Goal: Task Accomplishment & Management: Complete application form

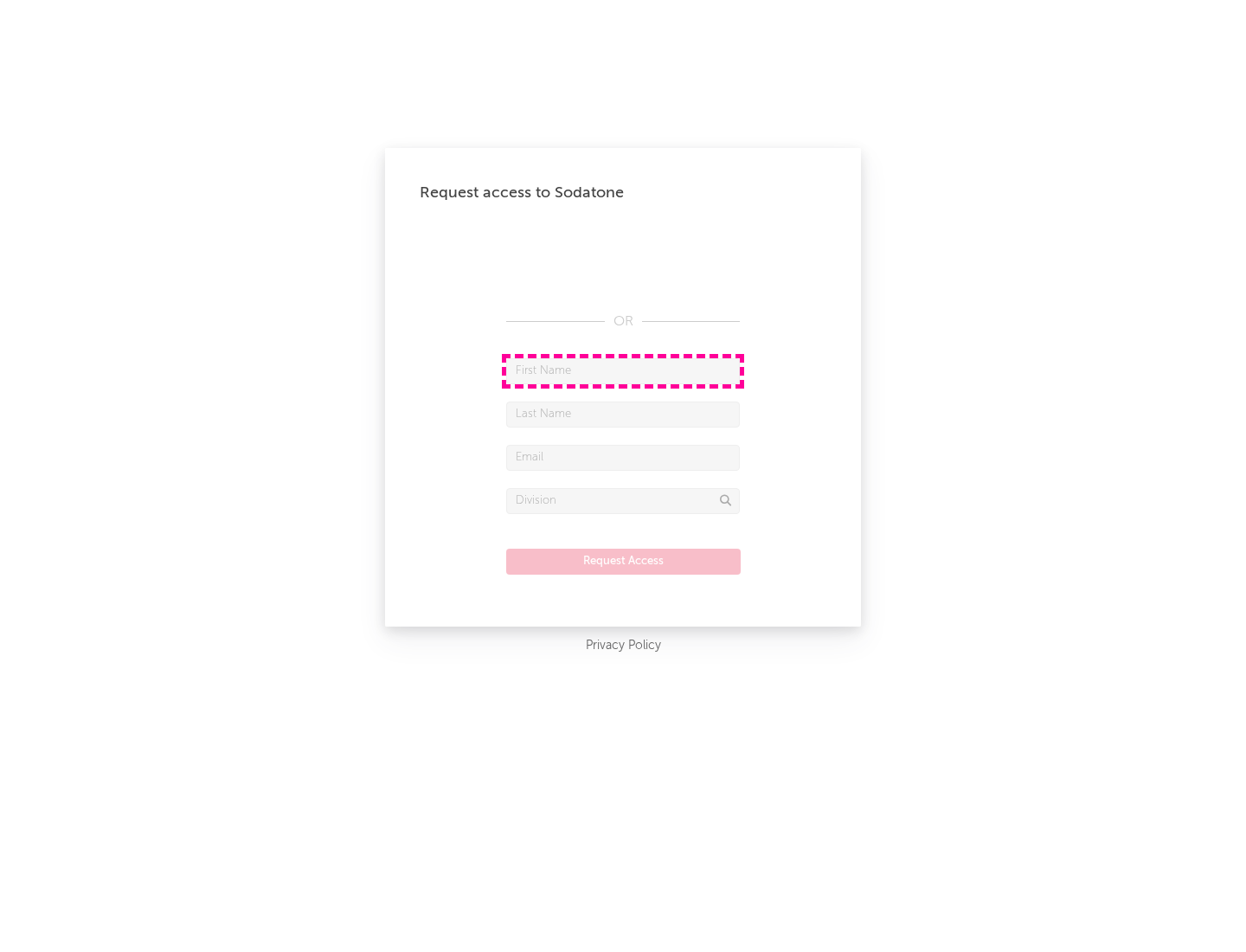
click at [623, 371] on input "text" at bounding box center [623, 371] width 234 height 26
type input "[PERSON_NAME]"
click at [623, 414] on input "text" at bounding box center [623, 414] width 234 height 26
type input "[PERSON_NAME]"
click at [623, 457] on input "text" at bounding box center [623, 457] width 234 height 26
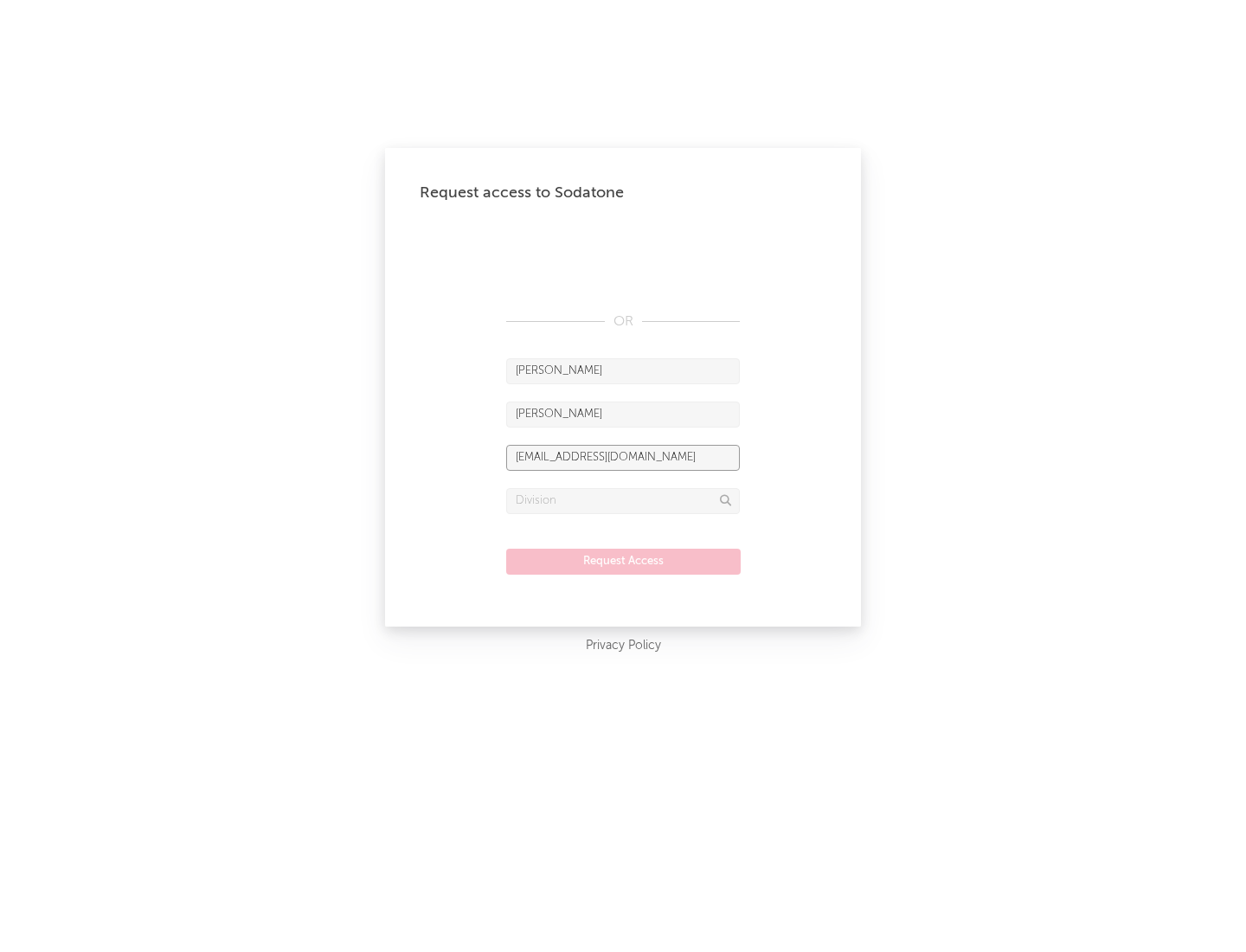
type input "[EMAIL_ADDRESS][DOMAIN_NAME]"
click at [623, 500] on input "text" at bounding box center [623, 501] width 234 height 26
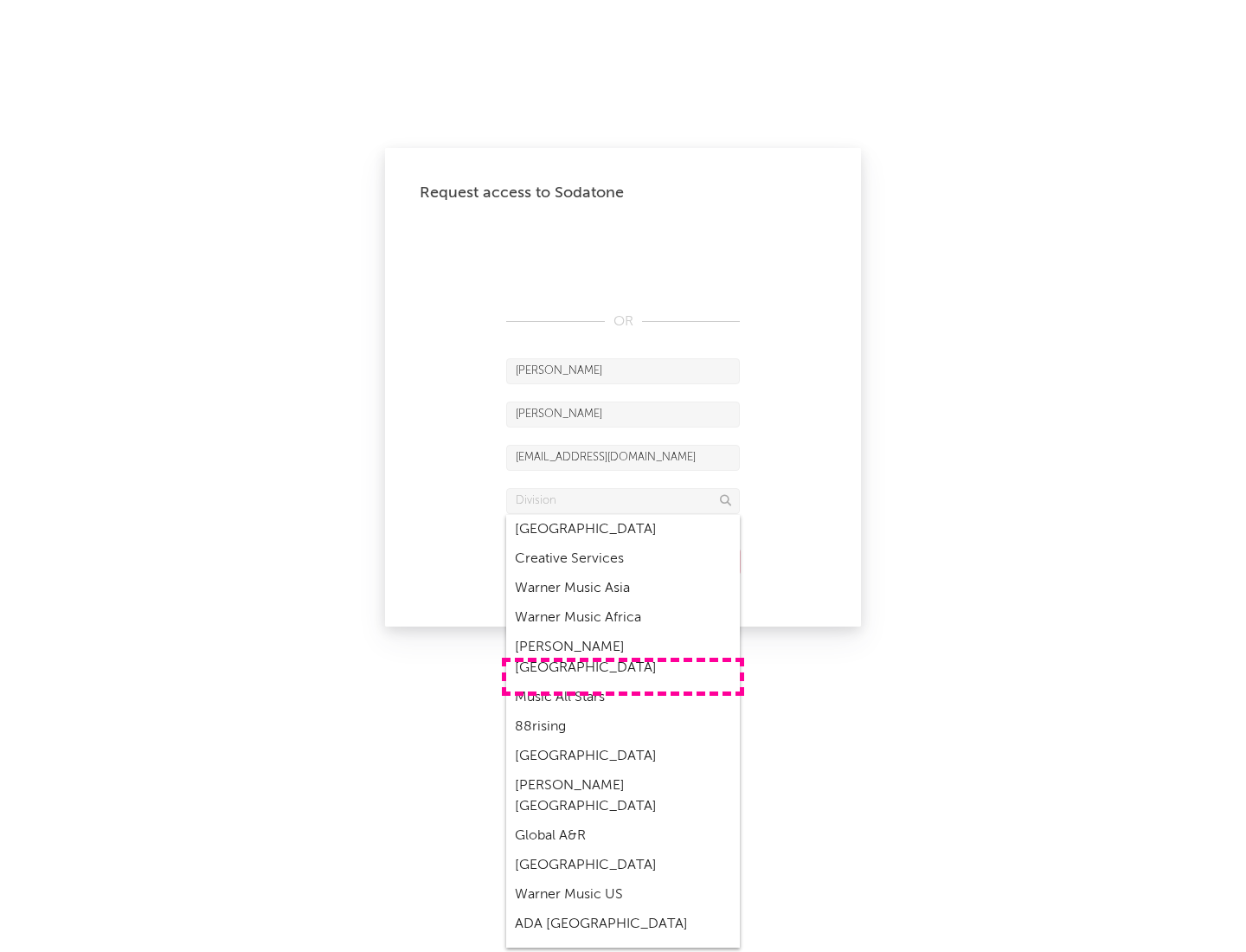
click at [623, 683] on div "Music All Stars" at bounding box center [623, 697] width 234 height 30
type input "Music All Stars"
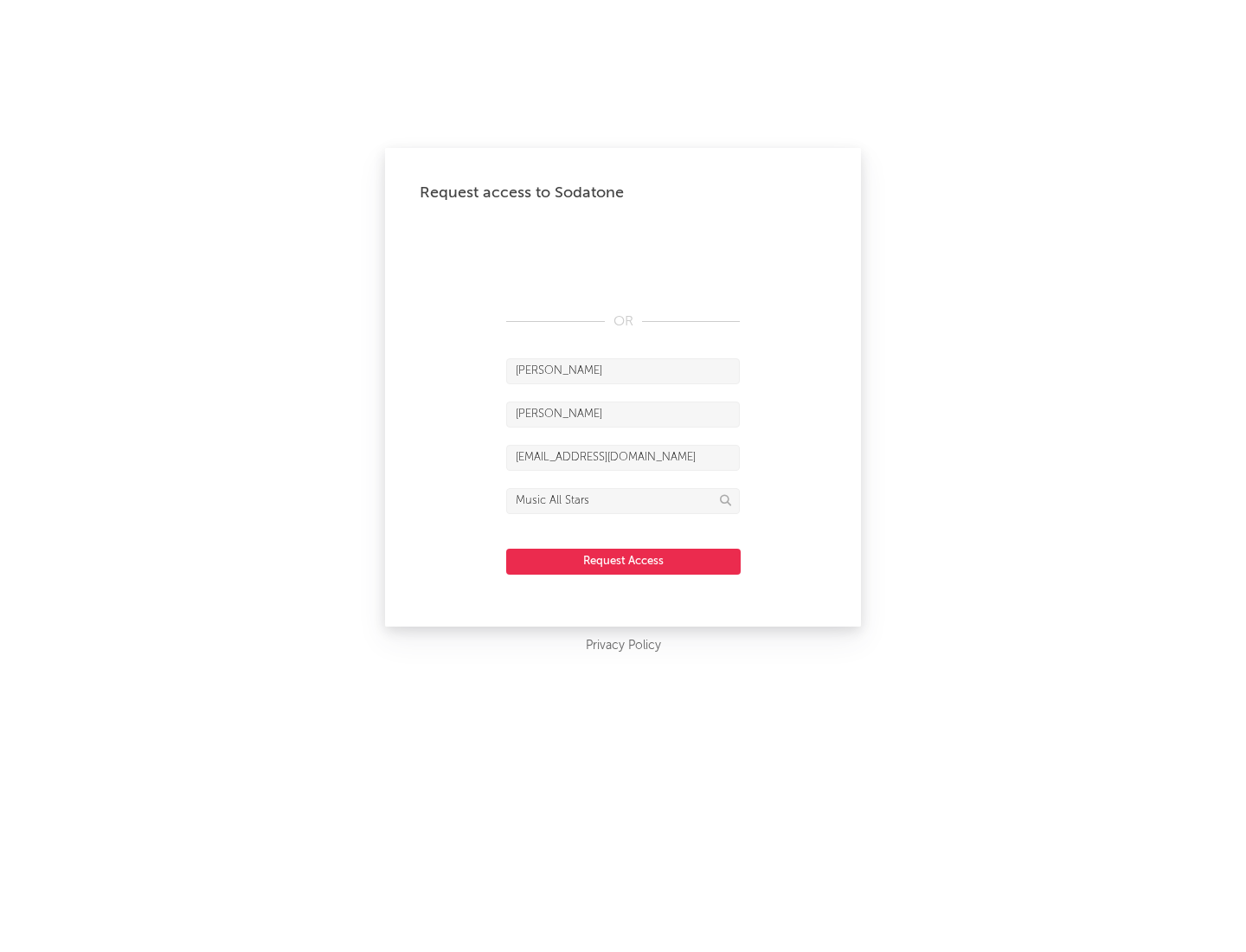
click at [623, 561] on button "Request Access" at bounding box center [623, 562] width 234 height 26
